Goal: Check status

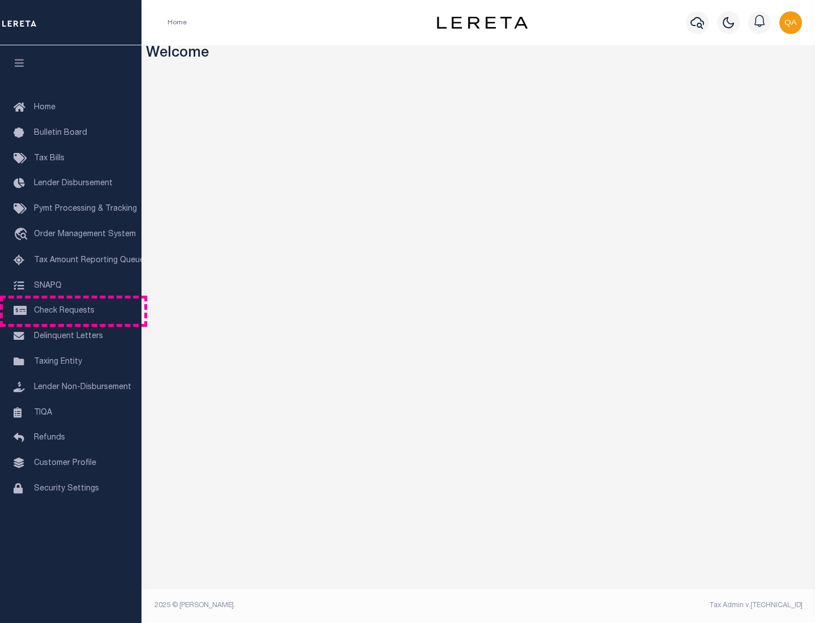
click at [71, 311] on span "Check Requests" at bounding box center [64, 311] width 61 height 8
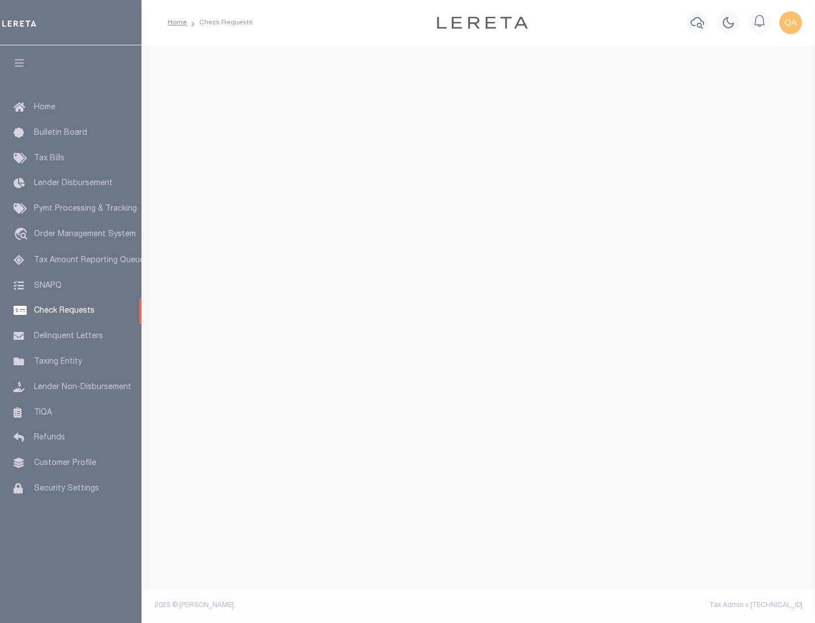
select select "50"
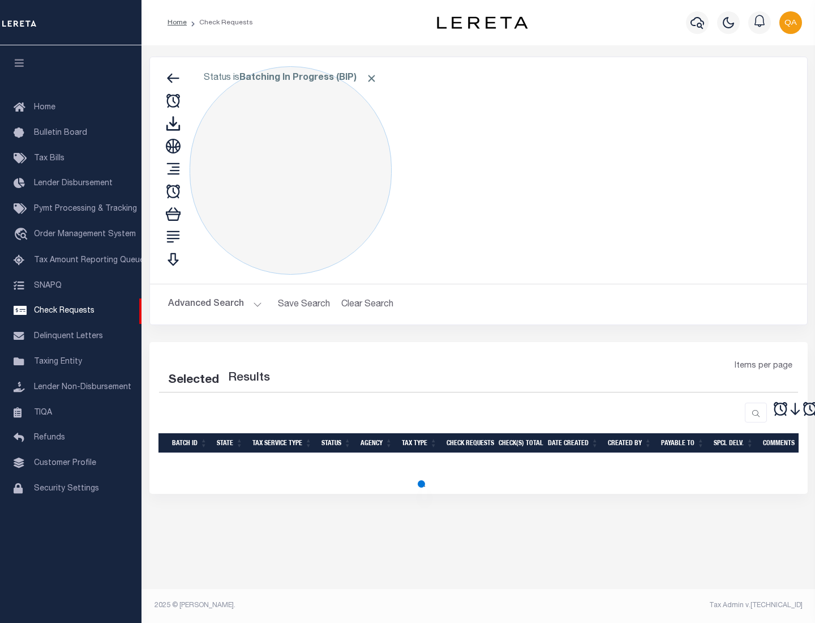
select select "50"
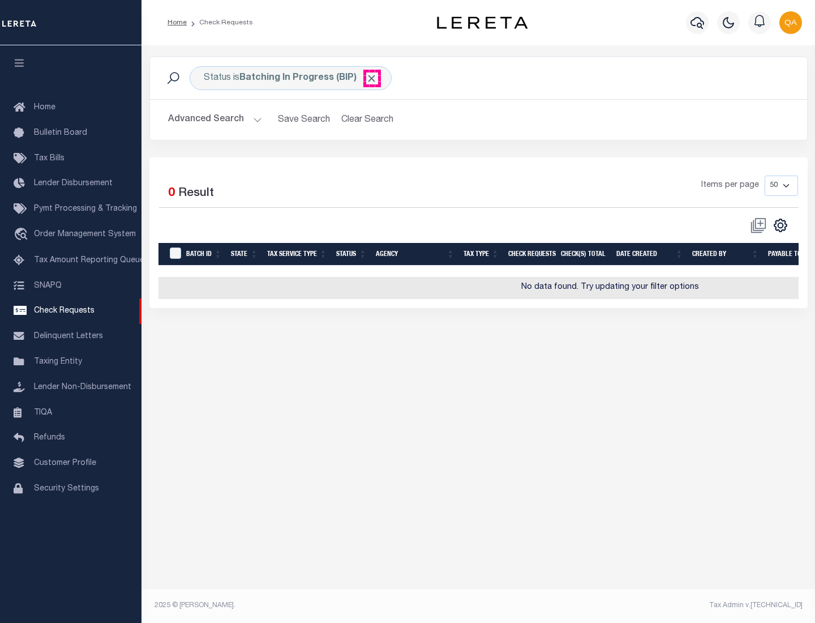
click at [372, 78] on span "Click to Remove" at bounding box center [372, 78] width 12 height 12
